Goal: Task Accomplishment & Management: Manage account settings

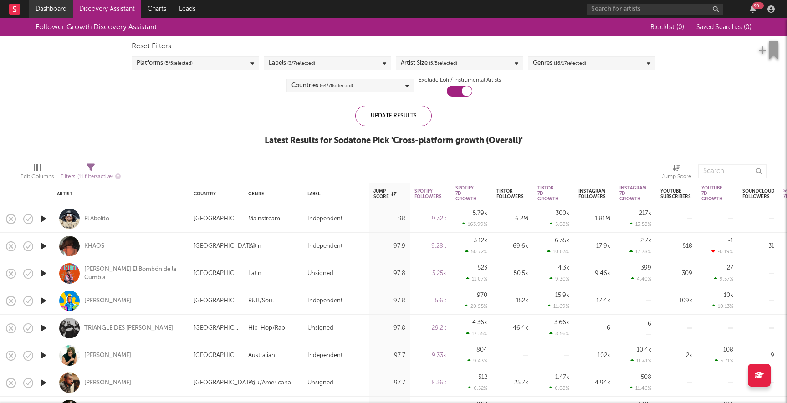
click at [54, 10] on link "Dashboard" at bounding box center [51, 9] width 44 height 18
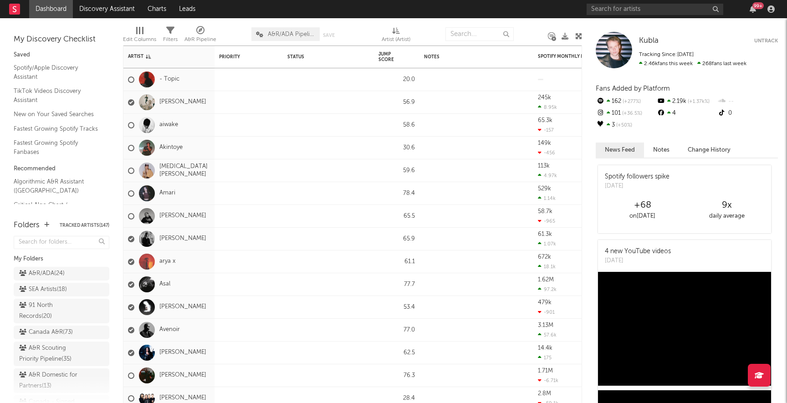
click at [84, 222] on div "Folders Tracked Artists ( 147 )" at bounding box center [62, 226] width 96 height 16
click at [88, 224] on button "Tracked Artists ( 147 )" at bounding box center [85, 225] width 50 height 5
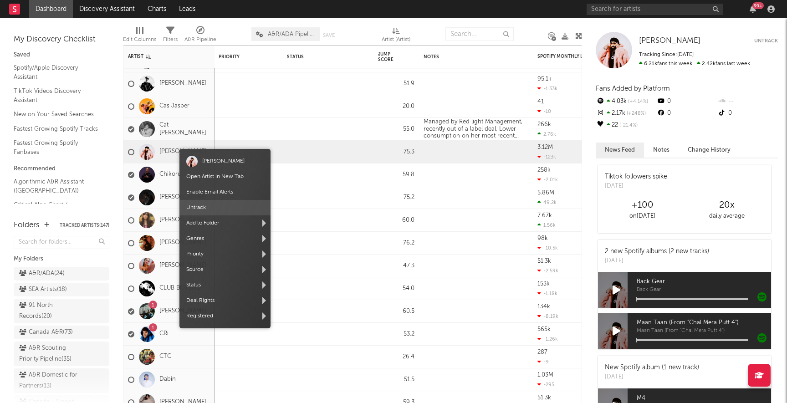
click at [211, 208] on span "Untrack" at bounding box center [224, 207] width 91 height 15
